Goal: Transaction & Acquisition: Purchase product/service

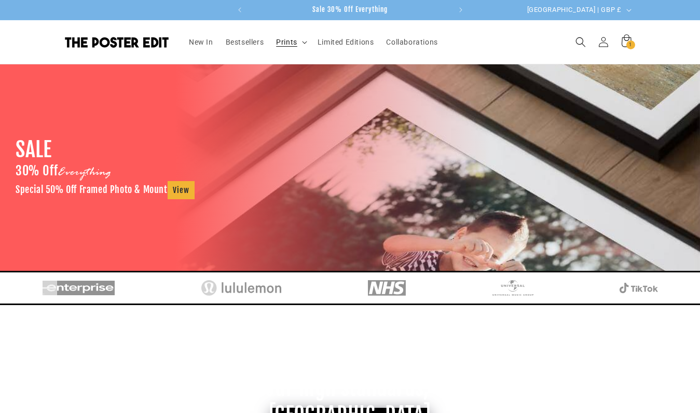
click at [287, 45] on span "Prints" at bounding box center [286, 41] width 21 height 9
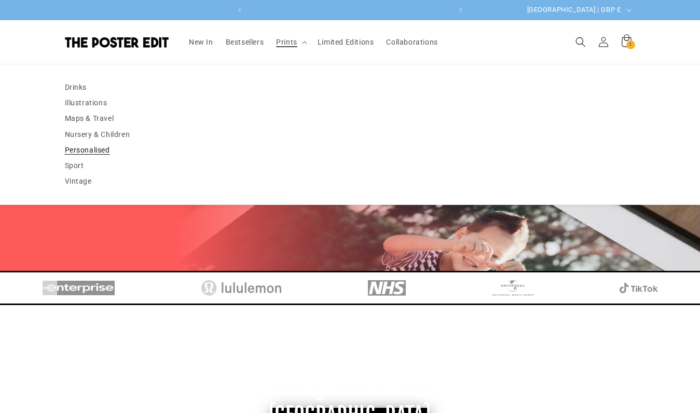
click at [103, 146] on link "Personalised" at bounding box center [350, 150] width 571 height 16
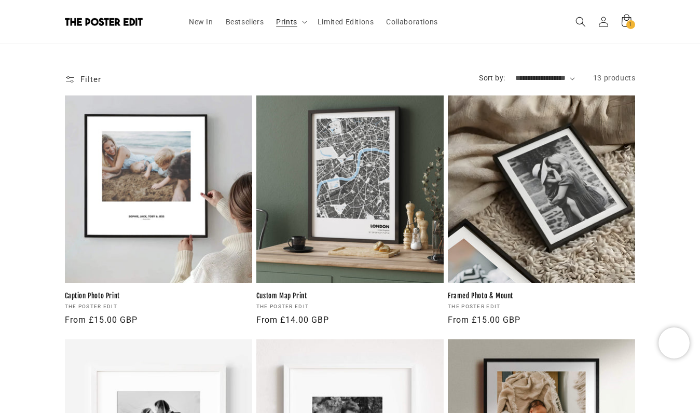
scroll to position [246, 0]
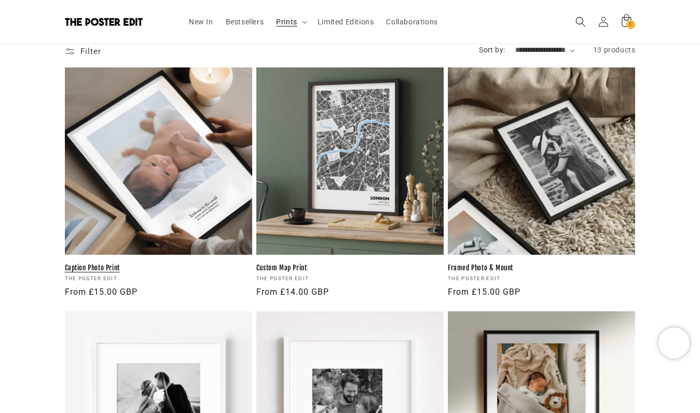
click at [220, 264] on link "Caption Photo Print" at bounding box center [158, 268] width 187 height 9
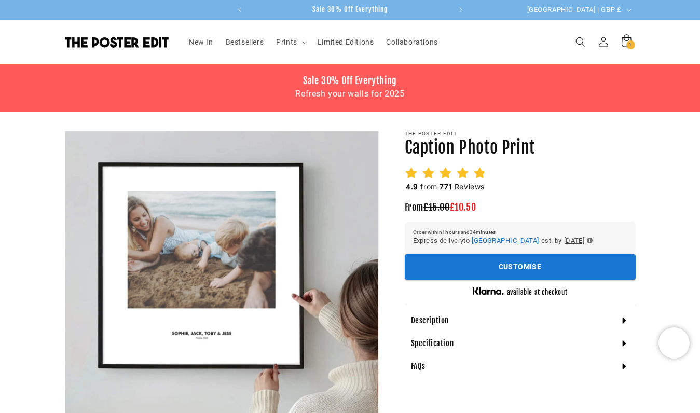
click at [437, 182] on h2 "4.9 from 771 Reviews" at bounding box center [446, 187] width 82 height 10
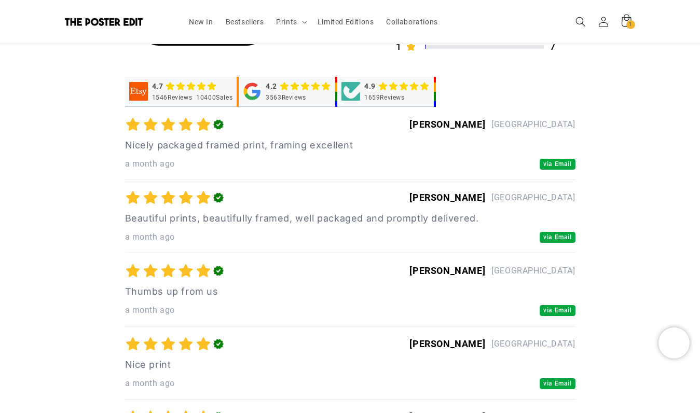
scroll to position [2642, 0]
click at [150, 240] on p "a month ago" at bounding box center [150, 236] width 50 height 15
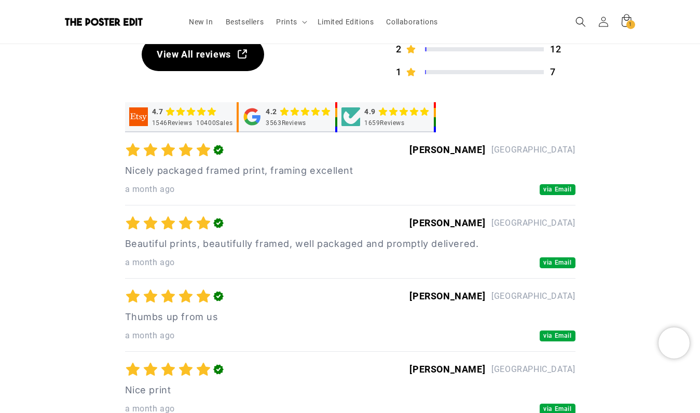
scroll to position [2611, 0]
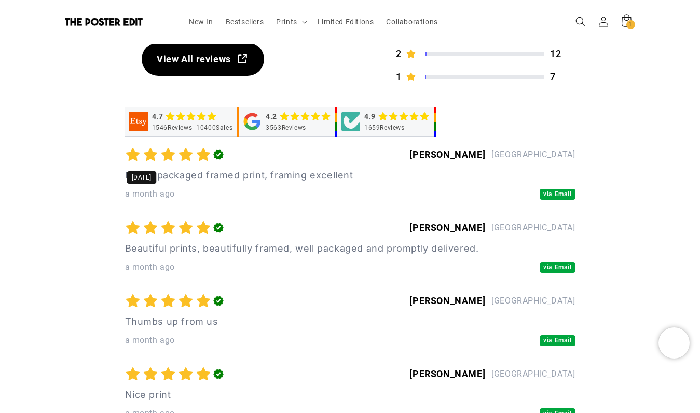
click at [156, 194] on p "a month ago" at bounding box center [150, 194] width 50 height 15
click at [144, 193] on p "a month ago" at bounding box center [150, 194] width 50 height 15
